Goal: Information Seeking & Learning: Learn about a topic

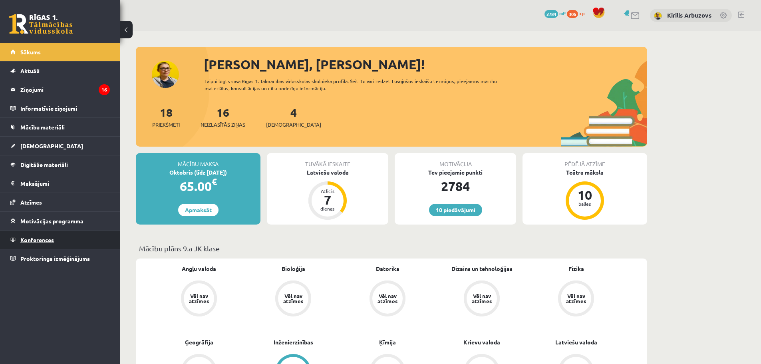
click at [60, 238] on link "Konferences" at bounding box center [59, 239] width 99 height 18
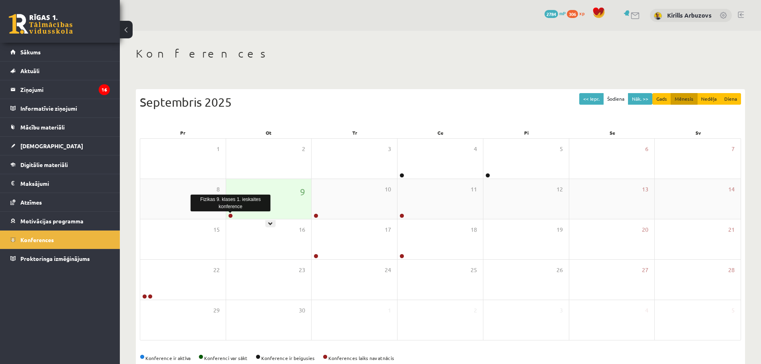
click at [232, 216] on link at bounding box center [230, 215] width 5 height 5
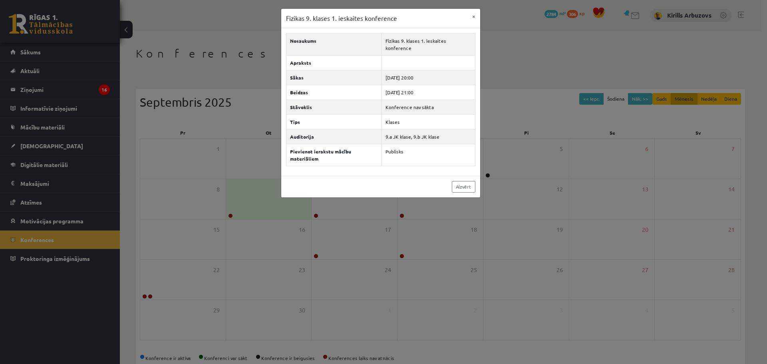
click at [466, 22] on div "Fizikas 9. klases 1. ieskaites konference ×" at bounding box center [380, 19] width 199 height 20
click at [474, 18] on button "×" at bounding box center [473, 16] width 13 height 15
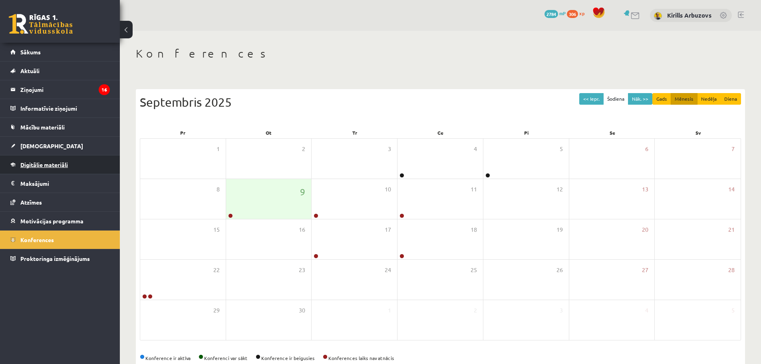
click at [62, 165] on span "Digitālie materiāli" at bounding box center [44, 164] width 48 height 7
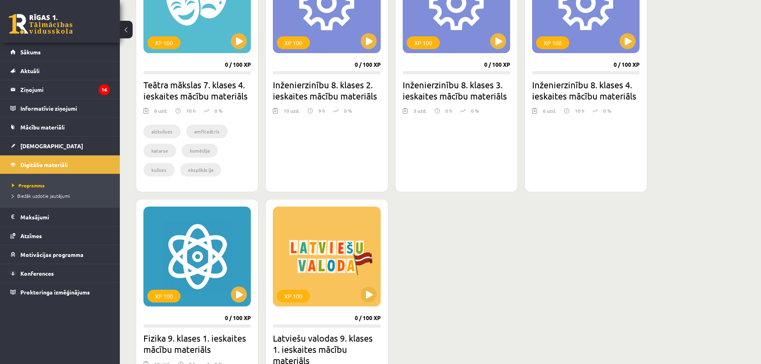
scroll to position [599, 0]
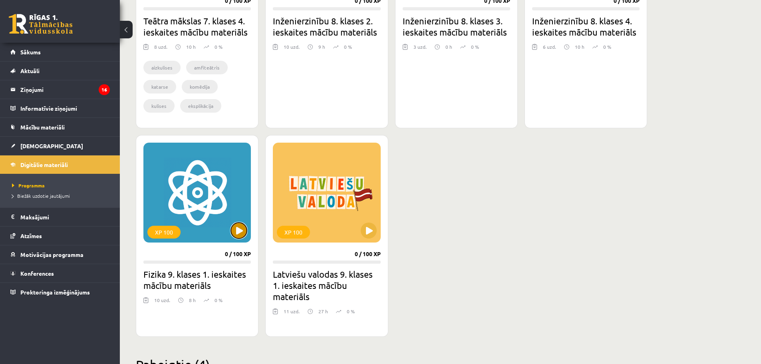
click at [241, 234] on button at bounding box center [239, 230] width 16 height 16
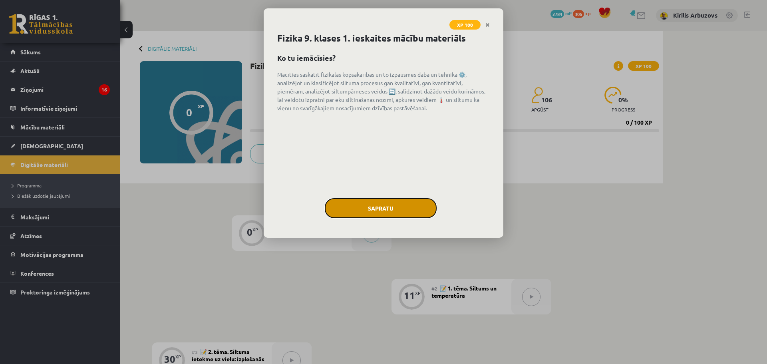
click at [394, 216] on button "Sapratu" at bounding box center [381, 208] width 112 height 20
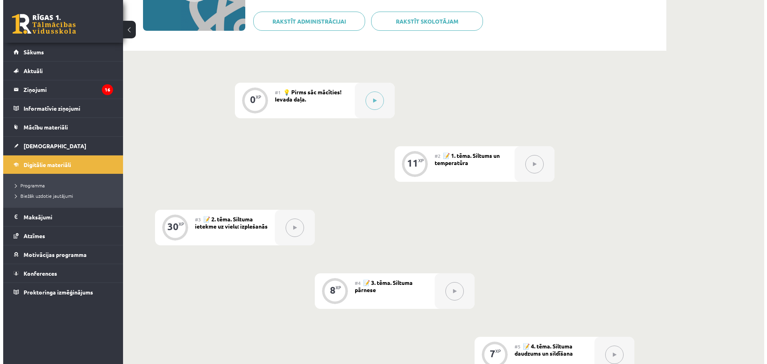
scroll to position [120, 0]
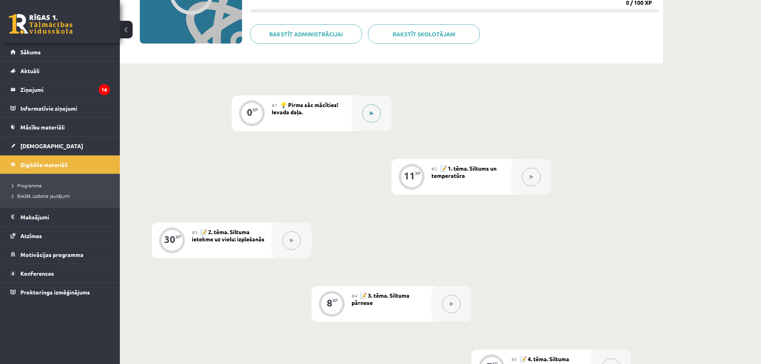
click at [368, 114] on button at bounding box center [371, 113] width 18 height 18
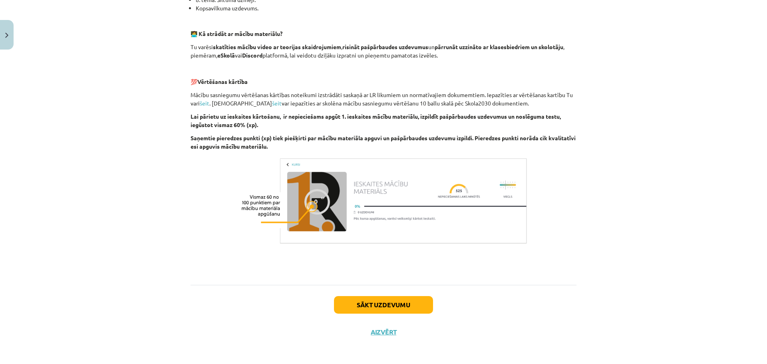
scroll to position [470, 0]
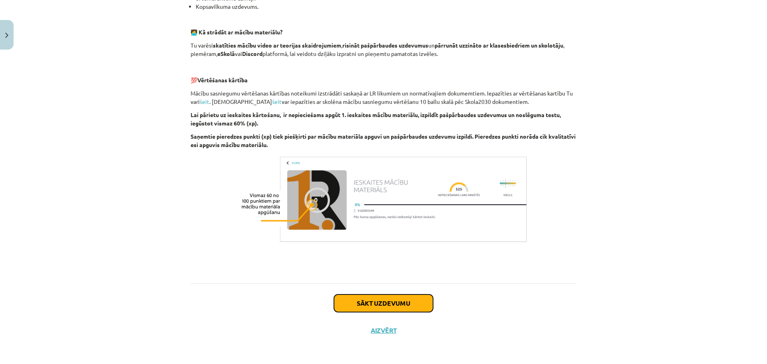
click at [396, 308] on button "Sākt uzdevumu" at bounding box center [383, 303] width 99 height 18
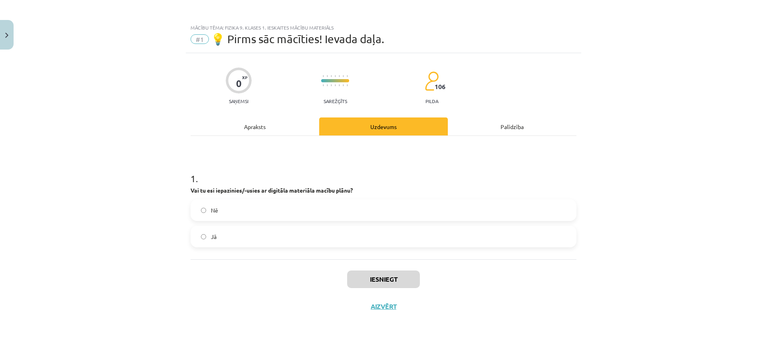
click at [296, 243] on label "Jā" at bounding box center [383, 236] width 384 height 20
click at [398, 283] on button "Iesniegt" at bounding box center [383, 279] width 73 height 18
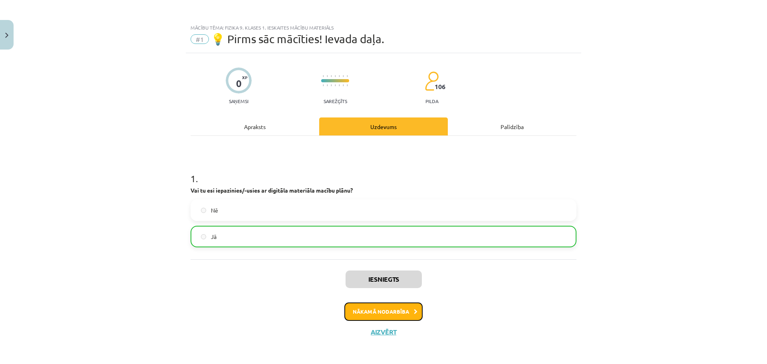
click at [396, 311] on button "Nākamā nodarbība" at bounding box center [383, 311] width 78 height 18
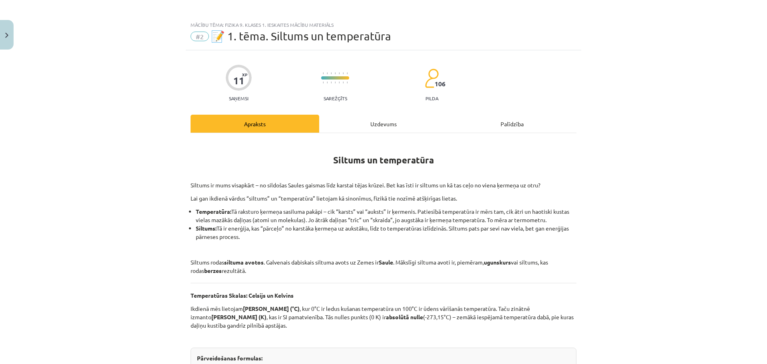
scroll to position [2, 0]
click at [365, 125] on div "Uzdevums" at bounding box center [383, 125] width 129 height 18
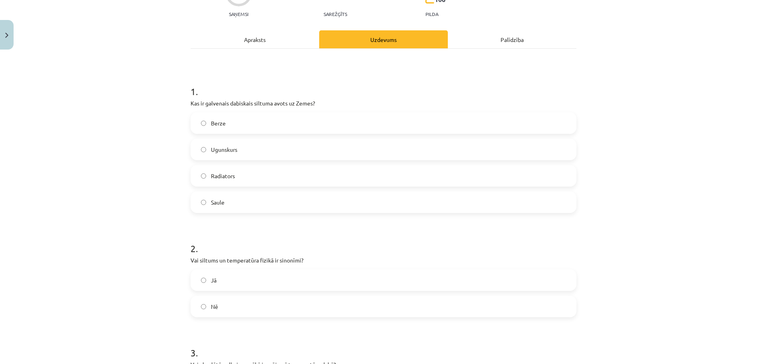
scroll to position [0, 0]
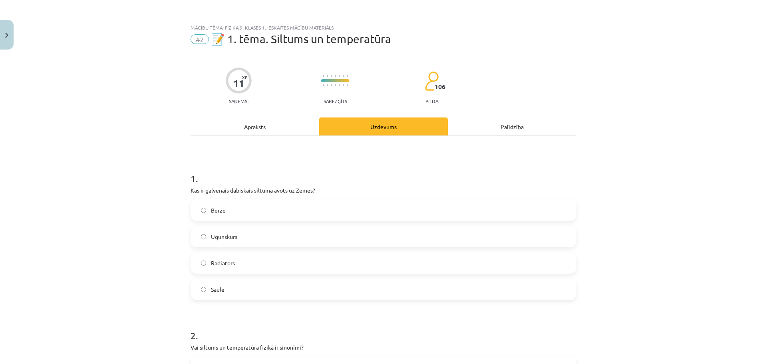
click at [260, 126] on div "Apraksts" at bounding box center [254, 126] width 129 height 18
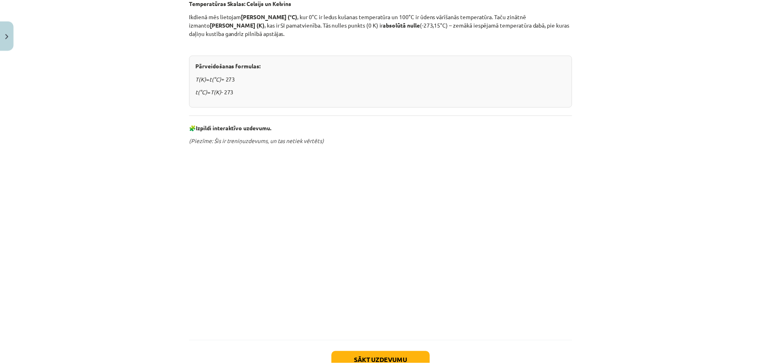
scroll to position [353, 0]
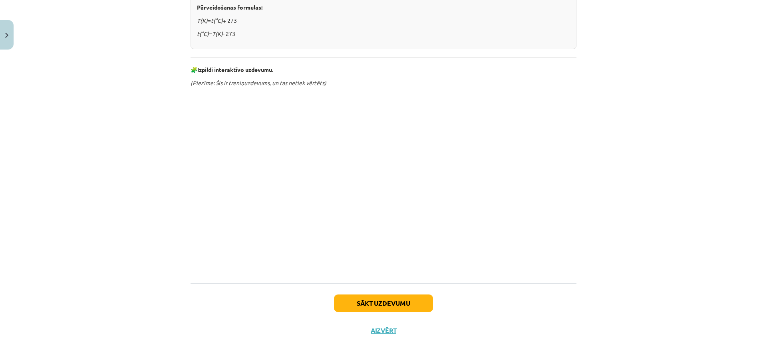
click at [386, 334] on div "Sākt uzdevumu Aizvērt" at bounding box center [383, 311] width 386 height 56
click at [383, 333] on button "Aizvērt" at bounding box center [383, 330] width 30 height 8
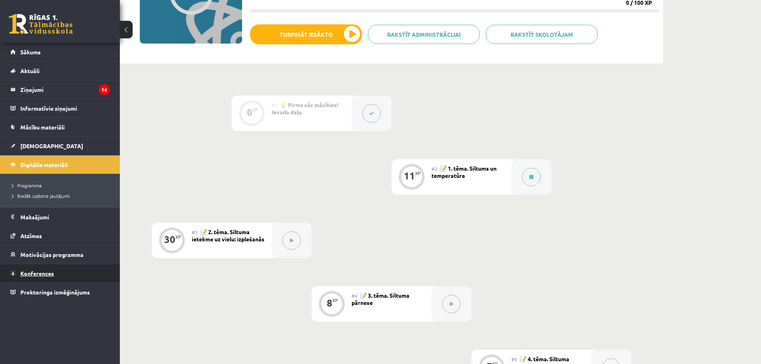
click at [59, 265] on link "Konferences" at bounding box center [59, 273] width 99 height 18
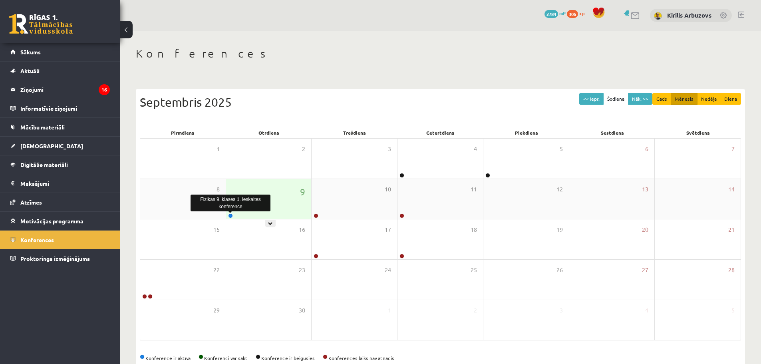
click at [229, 214] on link at bounding box center [230, 215] width 5 height 5
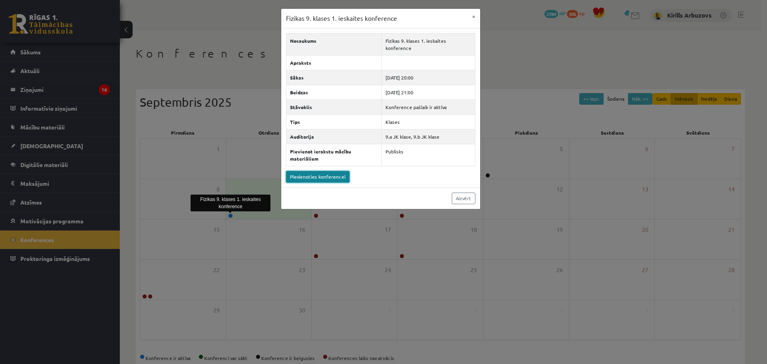
click at [333, 171] on link "Pievienoties konferencei" at bounding box center [317, 177] width 63 height 12
